Goal: Information Seeking & Learning: Learn about a topic

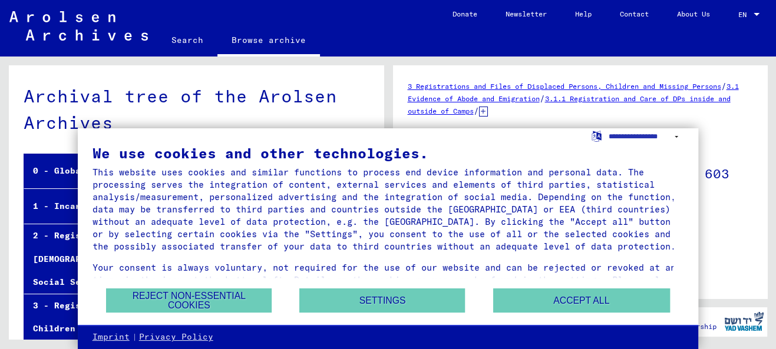
click at [205, 287] on div "We use cookies and other technologies. This website uses cookies and similar fu…" at bounding box center [387, 216] width 591 height 141
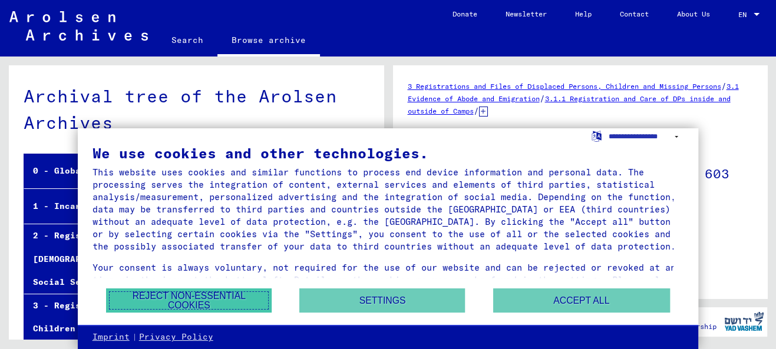
click at [200, 293] on button "Reject non-essential cookies" at bounding box center [189, 301] width 166 height 24
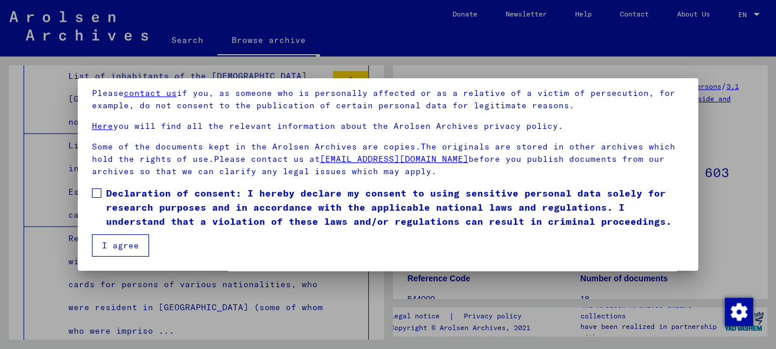
scroll to position [94, 0]
click at [112, 239] on button "I agree" at bounding box center [120, 245] width 57 height 22
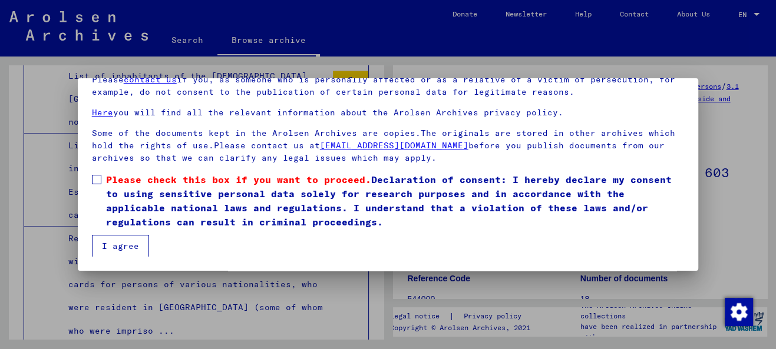
scroll to position [68, 0]
click at [96, 186] on label "Please check this box if you want to proceed. Declaration of consent: I hereby …" at bounding box center [388, 200] width 593 height 57
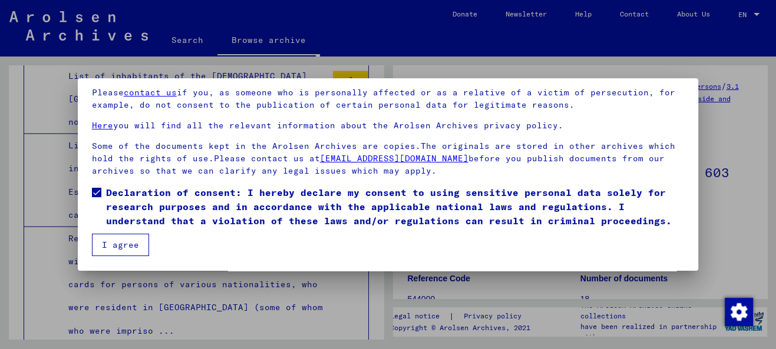
click at [121, 252] on button "I agree" at bounding box center [120, 245] width 57 height 22
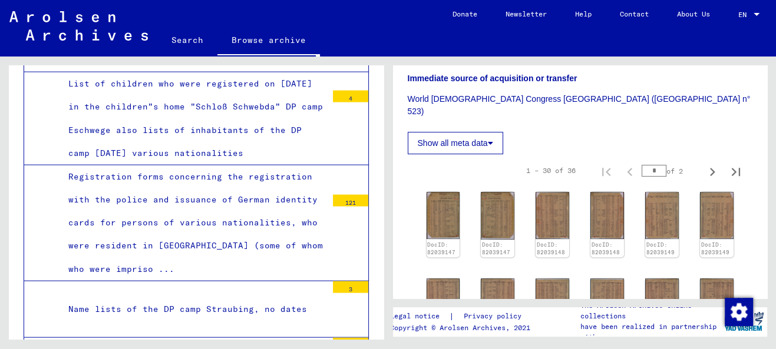
scroll to position [12041, 0]
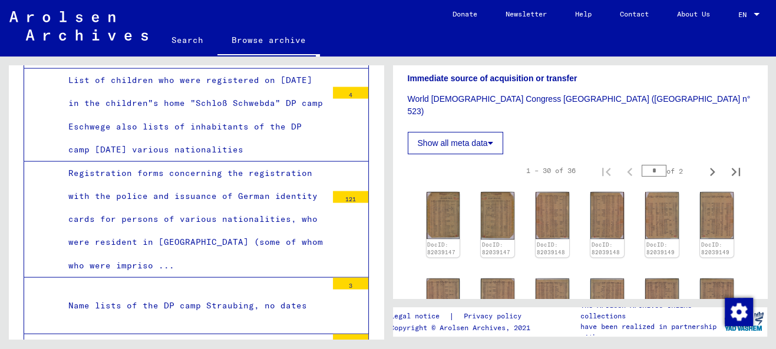
click at [704, 164] on icon "Next page" at bounding box center [712, 172] width 16 height 16
type input "*"
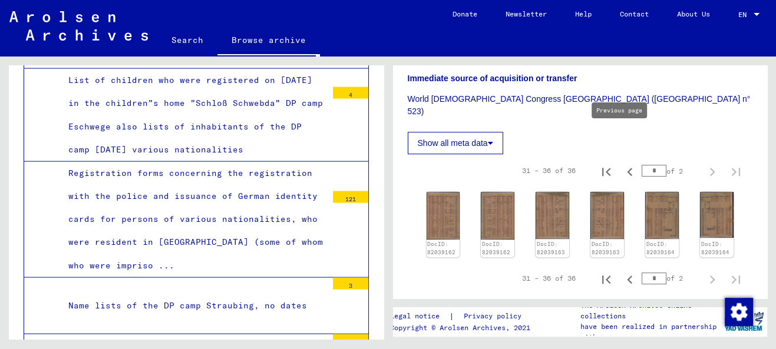
click at [621, 164] on icon "Previous page" at bounding box center [629, 172] width 16 height 16
type input "*"
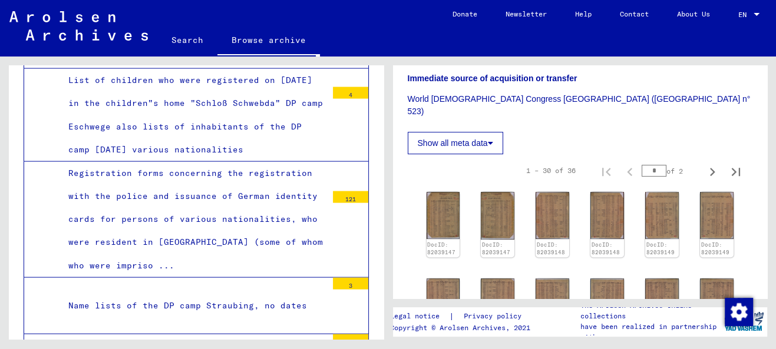
click at [486, 132] on button "Show all meta data" at bounding box center [455, 143] width 95 height 22
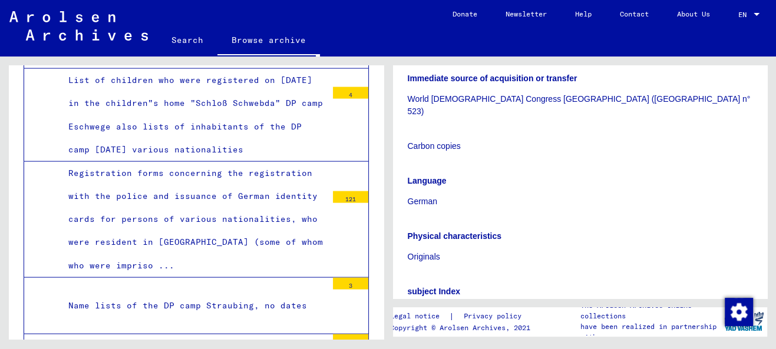
click at [486, 140] on p "Carbon copies" at bounding box center [580, 146] width 345 height 12
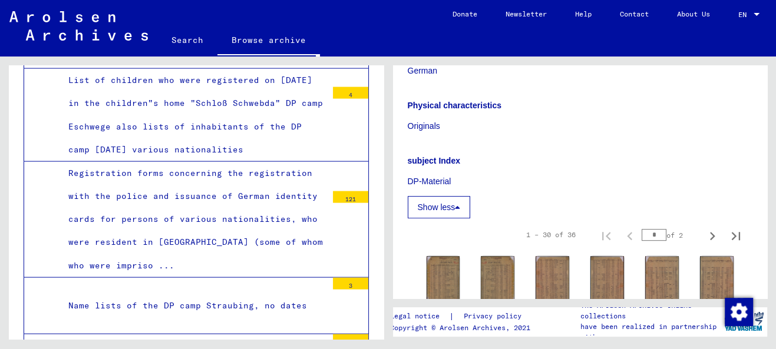
click at [442, 196] on button "Show less" at bounding box center [439, 207] width 63 height 22
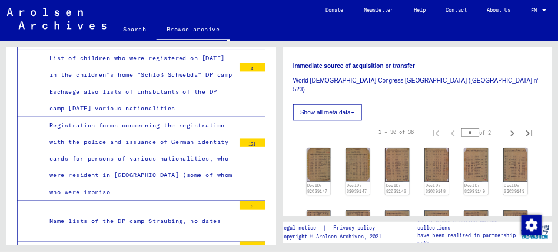
scroll to position [429, 0]
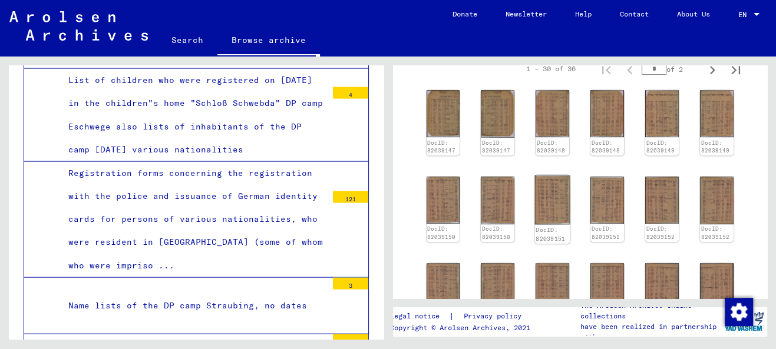
click at [555, 175] on img at bounding box center [552, 199] width 35 height 49
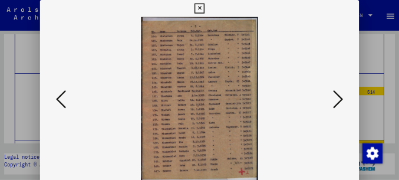
scroll to position [12041, 0]
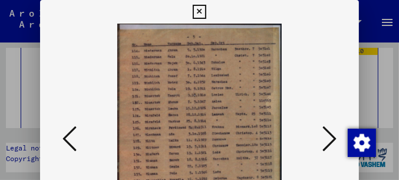
click at [71, 140] on icon at bounding box center [69, 138] width 14 height 28
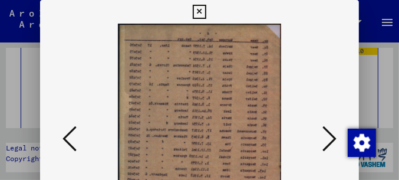
drag, startPoint x: 138, startPoint y: 125, endPoint x: 179, endPoint y: 125, distance: 40.7
click at [179, 125] on img at bounding box center [199, 140] width 239 height 232
click at [24, 129] on div at bounding box center [199, 90] width 399 height 180
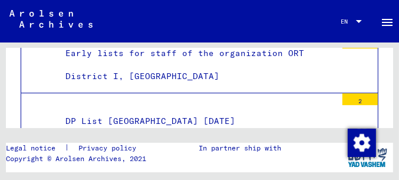
scroll to position [11882, 0]
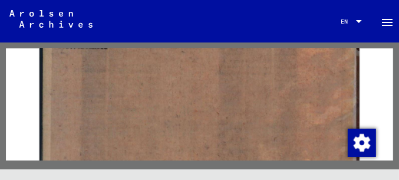
scroll to position [8819, 0]
